Goal: Transaction & Acquisition: Purchase product/service

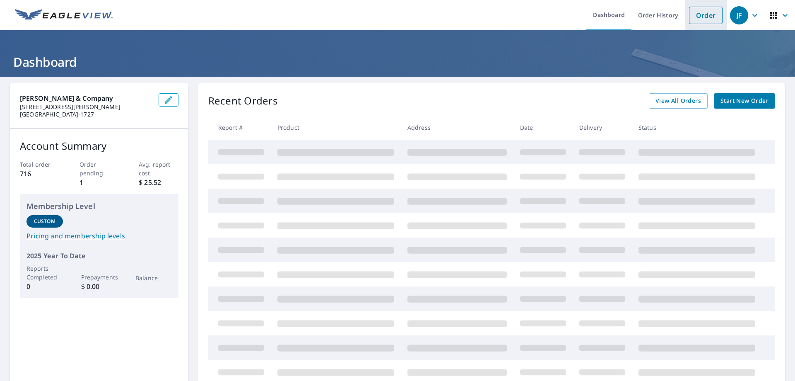
click at [693, 16] on link "Order" at bounding box center [706, 15] width 34 height 17
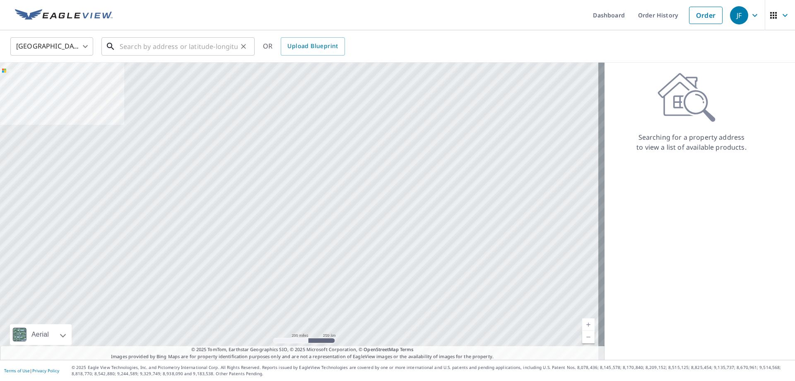
click at [153, 50] on input "text" at bounding box center [179, 46] width 118 height 23
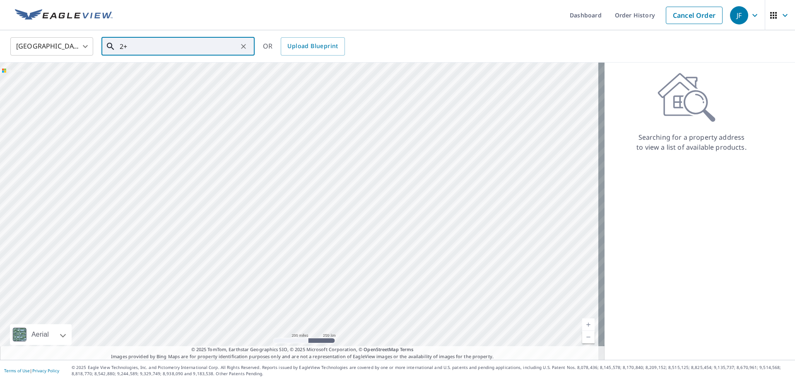
type input "2"
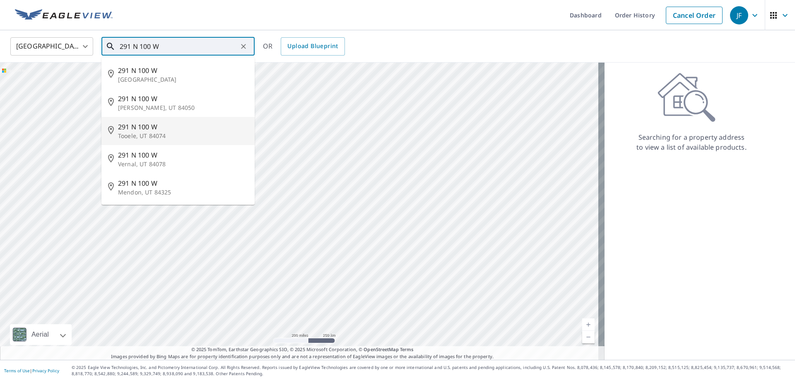
click at [137, 130] on span "291 N 100 W" at bounding box center [183, 127] width 130 height 10
type input "[STREET_ADDRESS]"
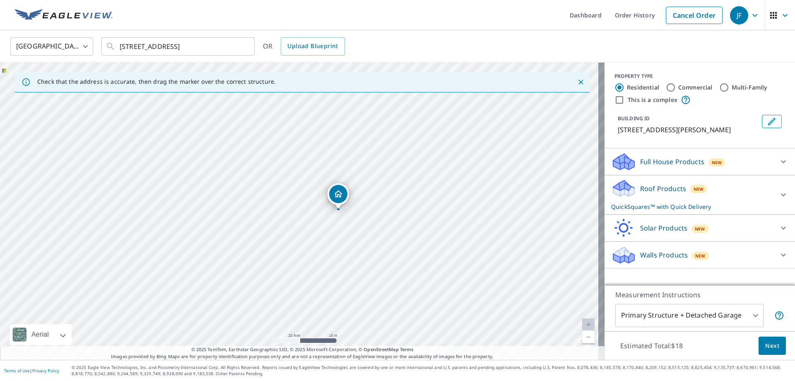
drag, startPoint x: 437, startPoint y: 250, endPoint x: 450, endPoint y: 224, distance: 29.3
click at [450, 224] on div "[STREET_ADDRESS]" at bounding box center [302, 211] width 605 height 297
drag, startPoint x: 435, startPoint y: 205, endPoint x: 435, endPoint y: 210, distance: 5.4
click at [435, 210] on div "[STREET_ADDRESS]" at bounding box center [302, 211] width 605 height 297
click at [668, 189] on p "Roof Products" at bounding box center [663, 189] width 46 height 10
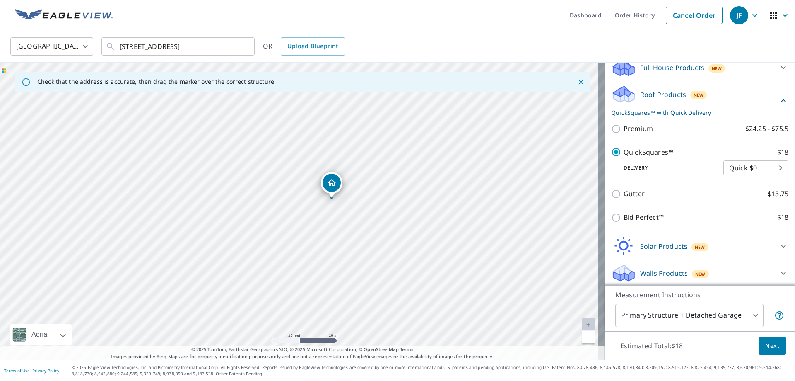
scroll to position [96, 0]
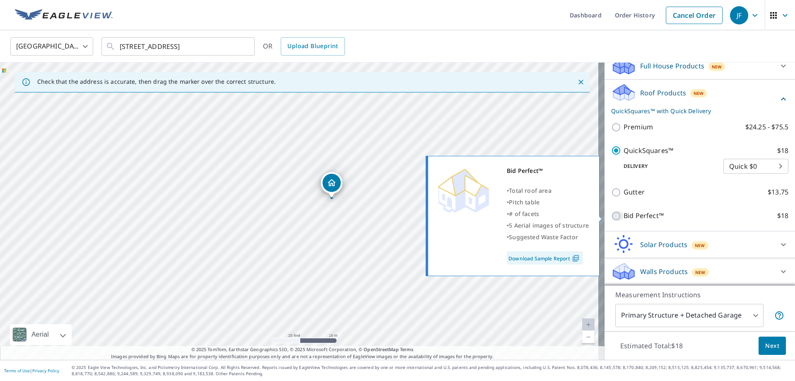
click at [611, 216] on input "Bid Perfect™ $18" at bounding box center [617, 216] width 12 height 10
checkbox input "true"
checkbox input "false"
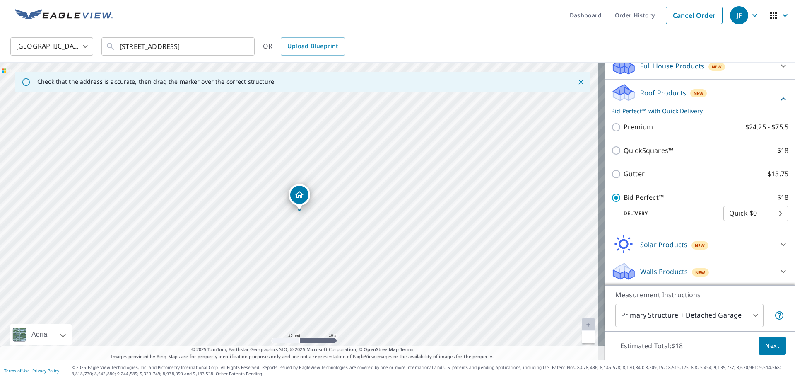
click at [765, 345] on span "Next" at bounding box center [772, 345] width 14 height 10
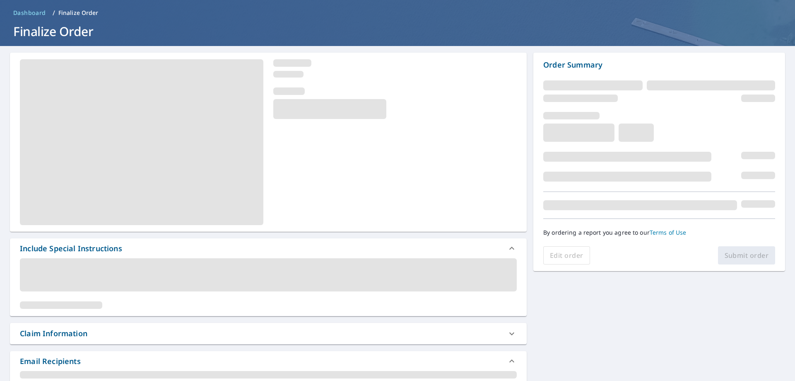
scroll to position [124, 0]
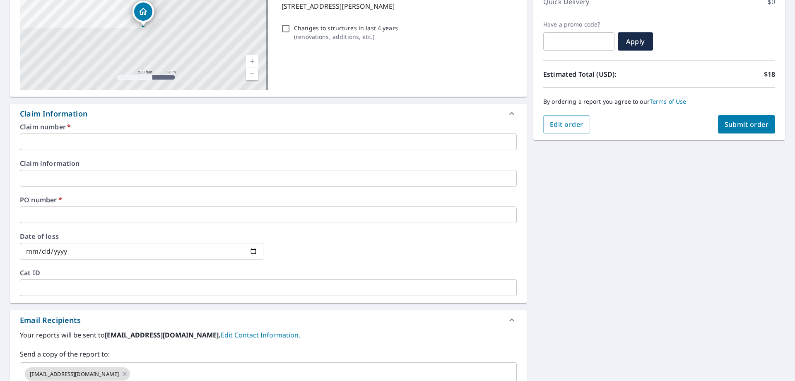
click at [63, 142] on input "text" at bounding box center [268, 141] width 497 height 17
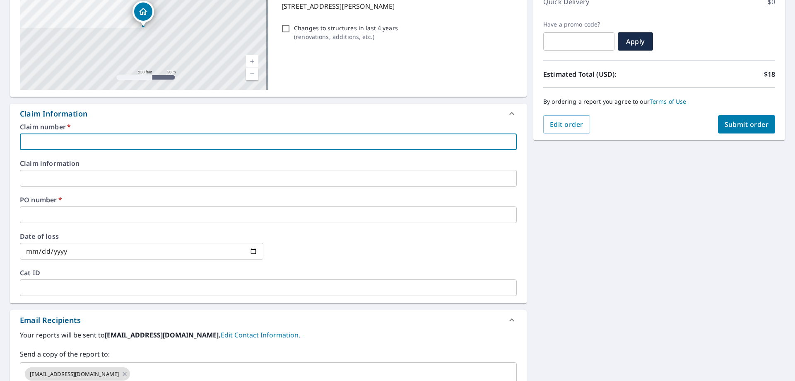
type input "SLC [PERSON_NAME]"
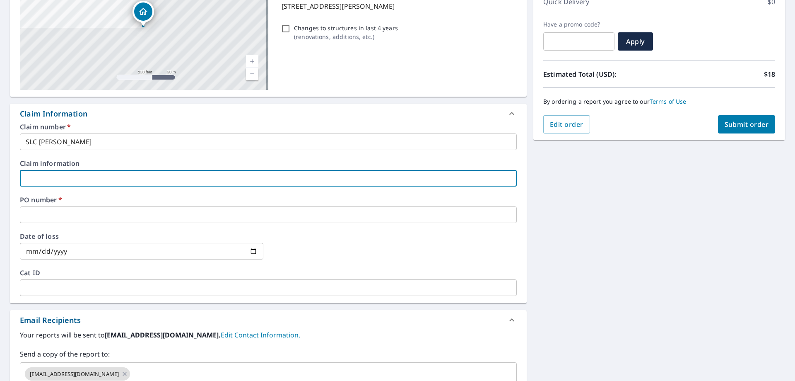
click at [71, 176] on input "text" at bounding box center [268, 178] width 497 height 17
type input "STATE WIDE [PERSON_NAME]"
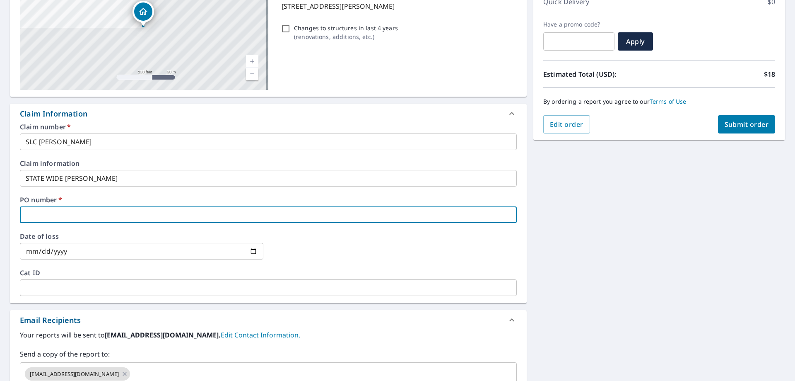
click at [77, 209] on input "text" at bounding box center [268, 214] width 497 height 17
type input "s"
type input "SSL0000896616"
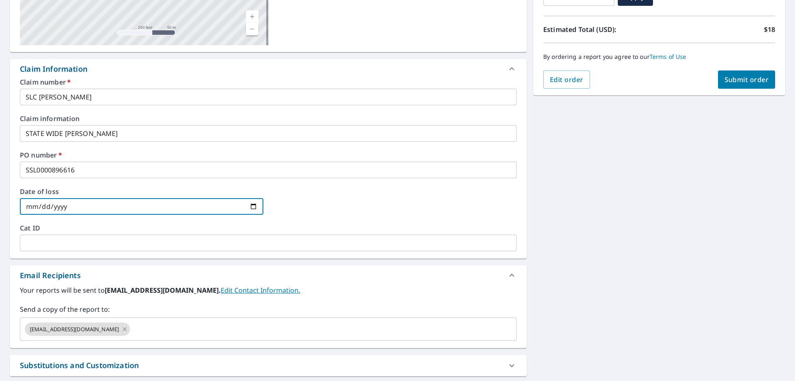
scroll to position [246, 0]
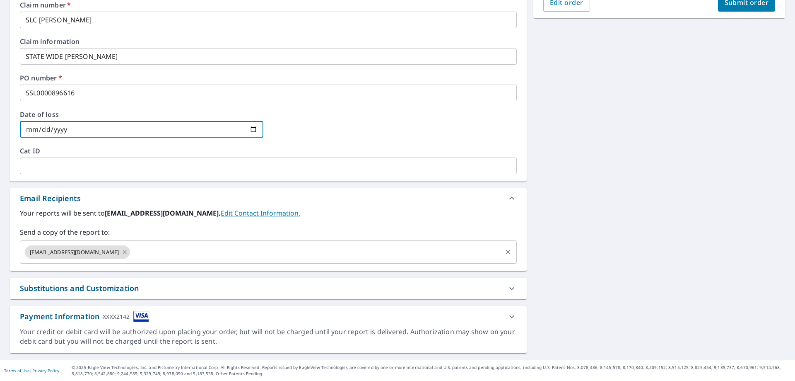
click at [121, 250] on icon at bounding box center [124, 251] width 7 height 9
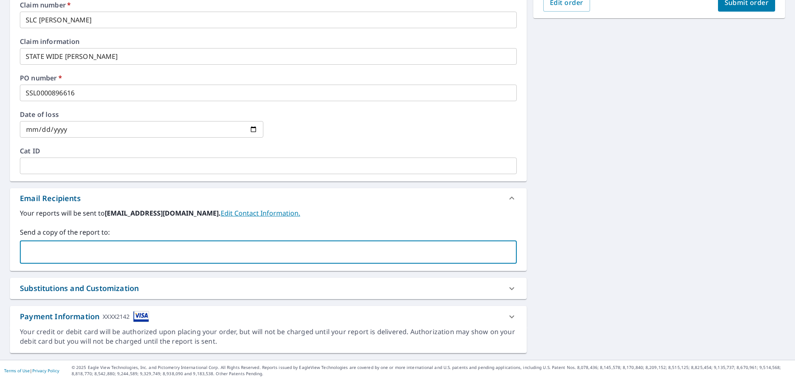
click at [101, 250] on input "text" at bounding box center [262, 252] width 477 height 16
type input "[EMAIL_ADDRESS][DOMAIN_NAME]"
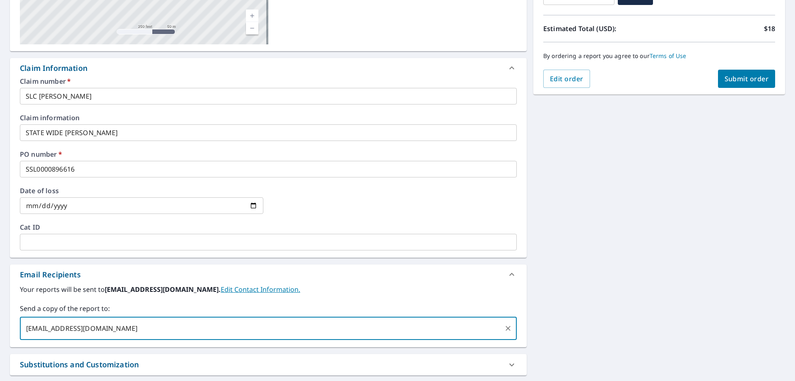
scroll to position [163, 0]
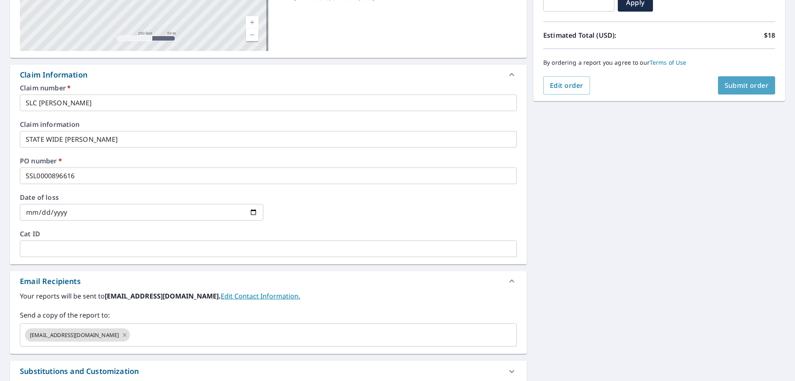
click at [736, 83] on span "Submit order" at bounding box center [747, 85] width 44 height 9
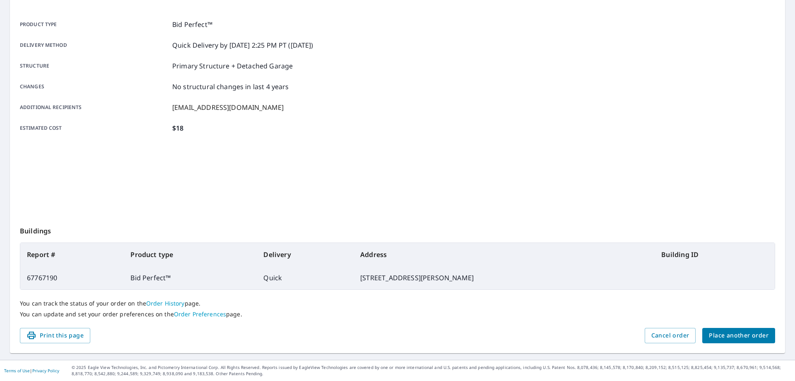
scroll to position [107, 0]
